Goal: Find specific page/section: Find specific page/section

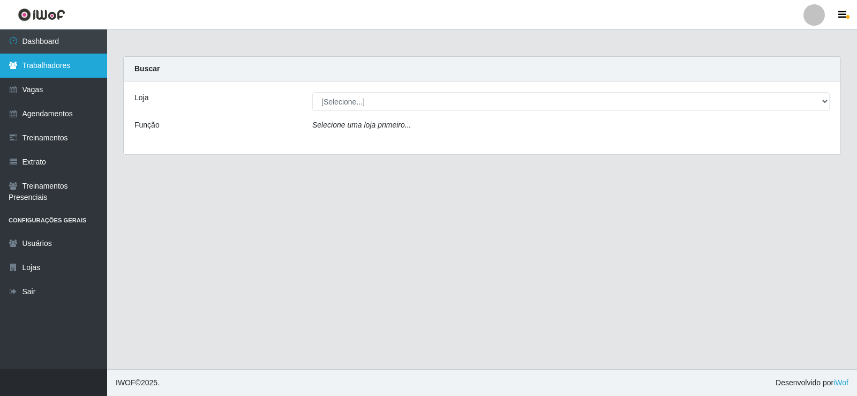
click at [63, 66] on link "Trabalhadores" at bounding box center [53, 66] width 107 height 24
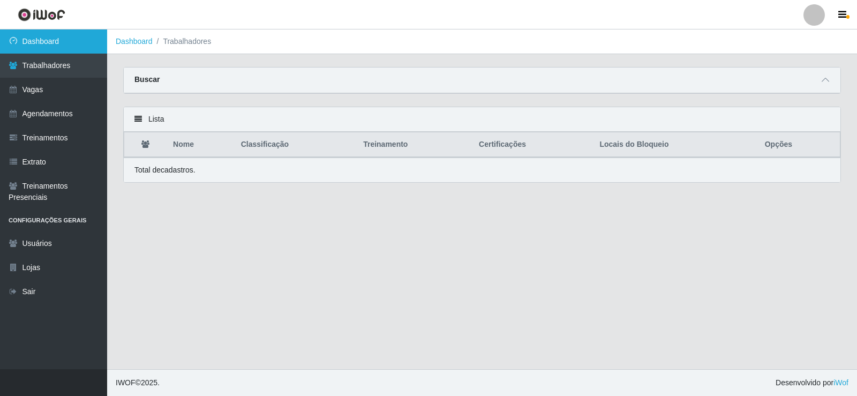
click at [50, 46] on link "Dashboard" at bounding box center [53, 41] width 107 height 24
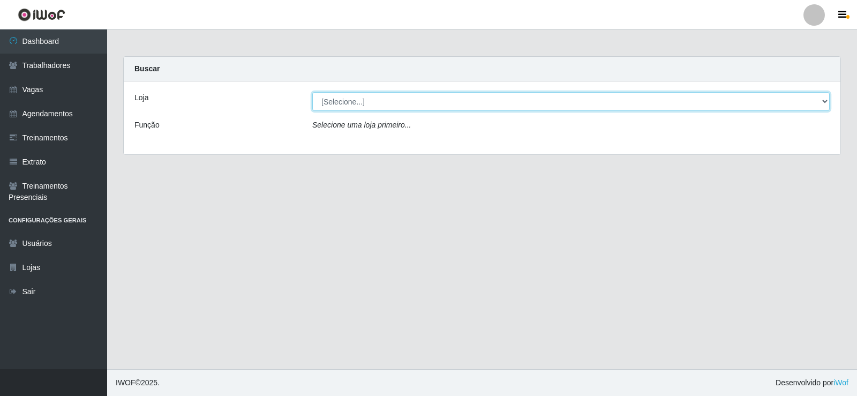
click at [826, 101] on select "[Selecione...] Supermercado Manaira" at bounding box center [570, 101] width 517 height 19
select select "443"
click at [312, 92] on select "[Selecione...] Supermercado Manaira" at bounding box center [570, 101] width 517 height 19
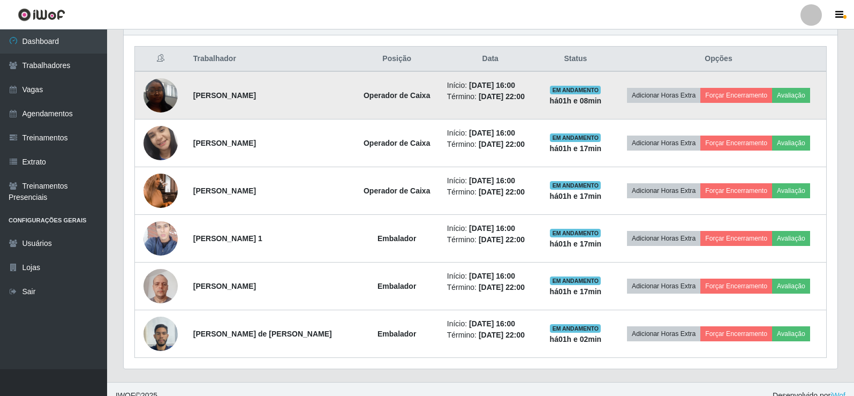
scroll to position [411, 0]
